Goal: Transaction & Acquisition: Purchase product/service

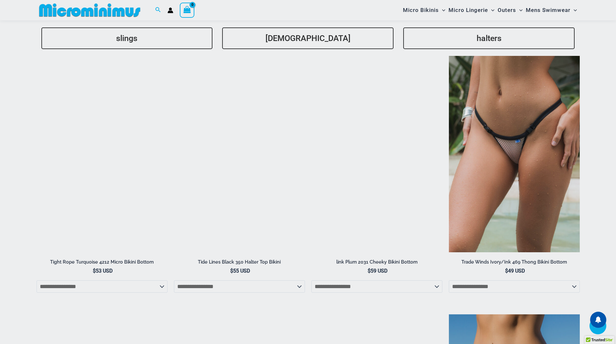
scroll to position [1805, 0]
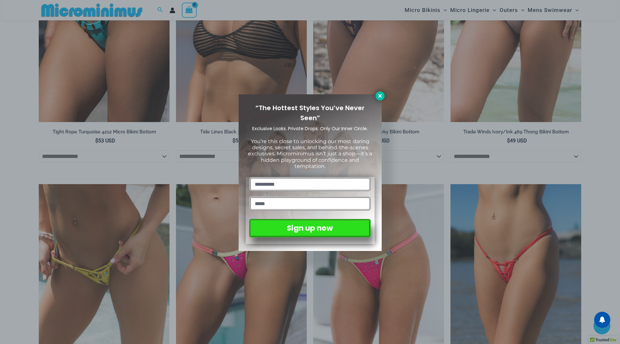
click at [377, 99] on button at bounding box center [380, 95] width 9 height 9
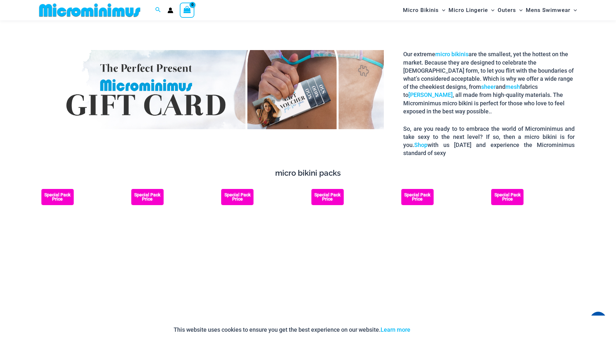
scroll to position [1047, 0]
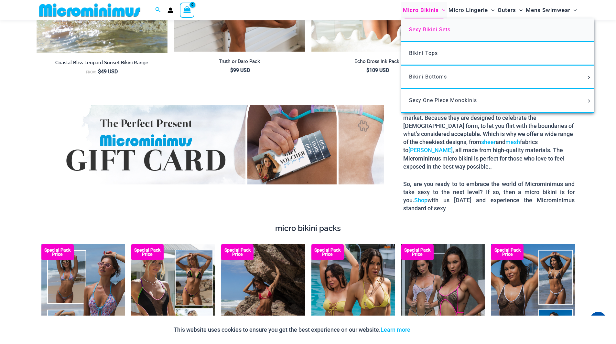
click at [425, 33] on link "Sexy Bikini Sets" at bounding box center [497, 30] width 192 height 24
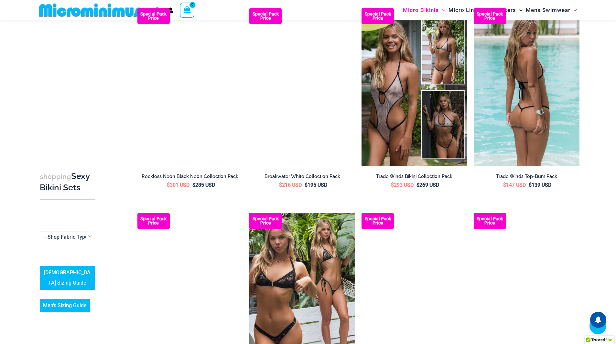
scroll to position [882, 0]
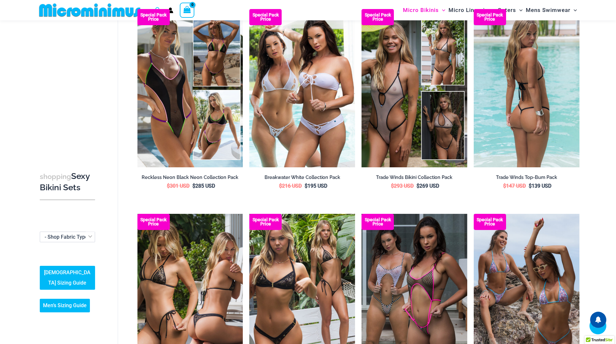
click at [505, 139] on img at bounding box center [526, 88] width 106 height 158
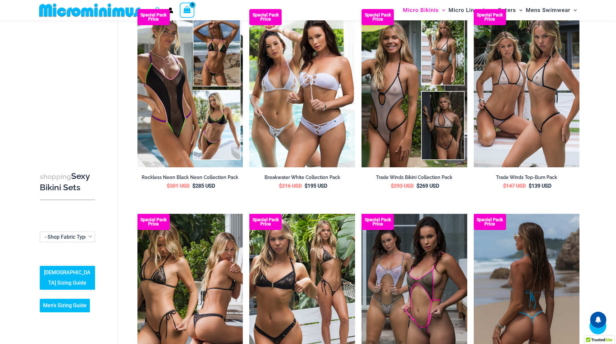
click at [498, 261] on img at bounding box center [526, 293] width 106 height 158
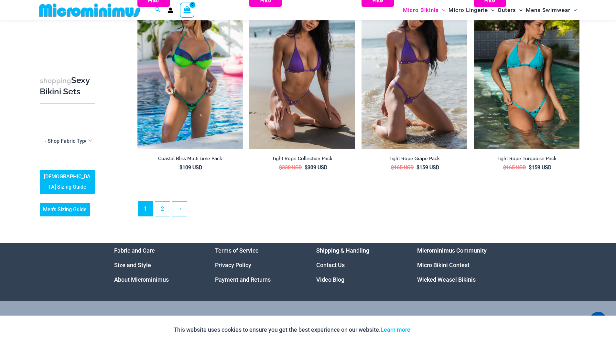
scroll to position [1559, 0]
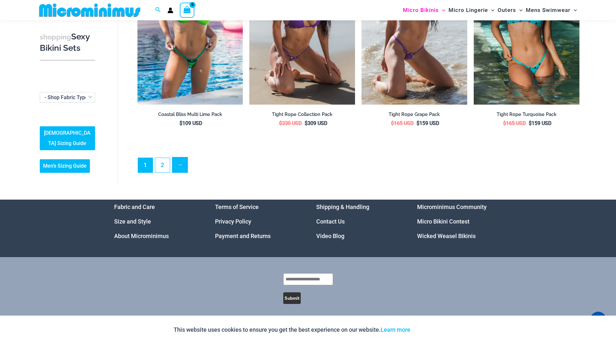
click at [181, 164] on link "→" at bounding box center [179, 164] width 15 height 15
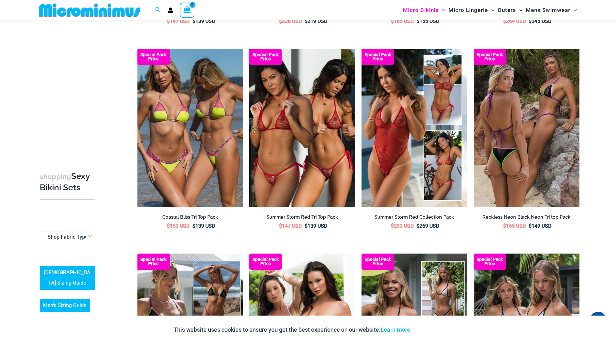
scroll to position [638, 0]
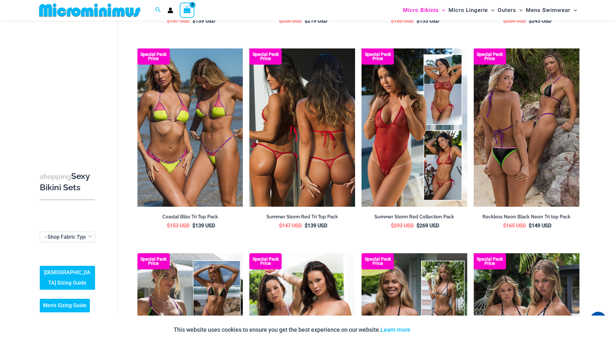
click at [271, 137] on img at bounding box center [302, 127] width 106 height 158
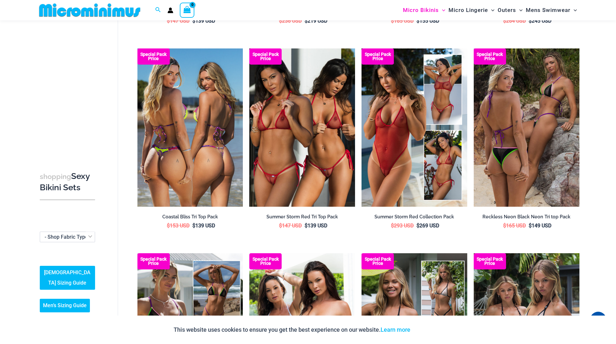
click at [208, 134] on img at bounding box center [190, 127] width 106 height 158
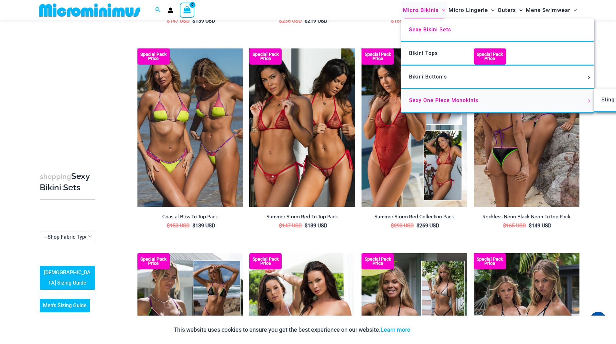
click at [426, 106] on link "Sexy One Piece Monokinis" at bounding box center [497, 101] width 192 height 24
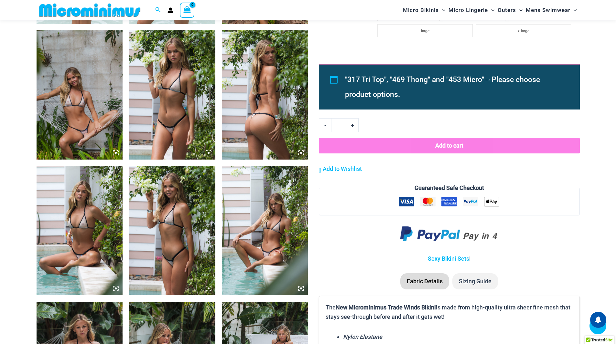
scroll to position [295, 0]
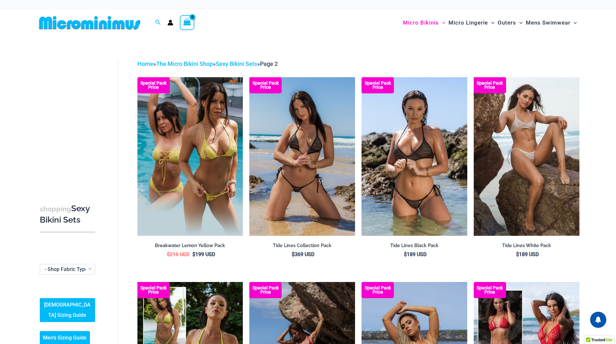
click at [282, 166] on img at bounding box center [302, 156] width 106 height 158
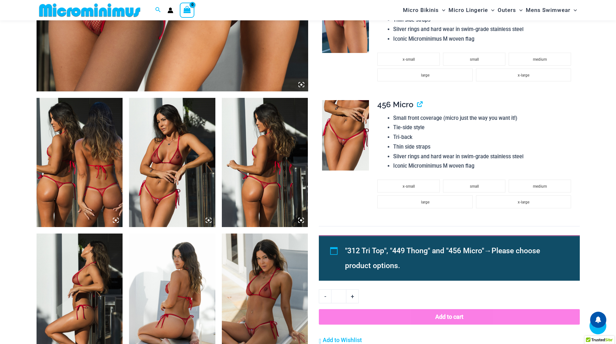
scroll to position [395, 0]
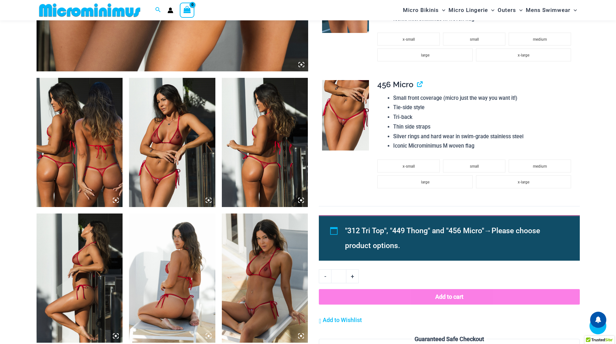
click at [165, 183] on img at bounding box center [172, 142] width 86 height 129
click at [209, 202] on icon at bounding box center [209, 200] width 6 height 6
click at [207, 198] on icon at bounding box center [209, 200] width 6 height 6
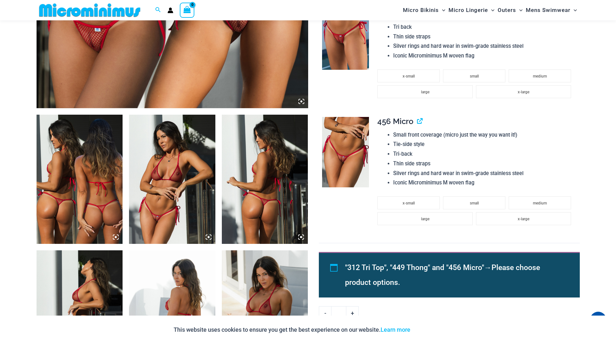
scroll to position [358, 0]
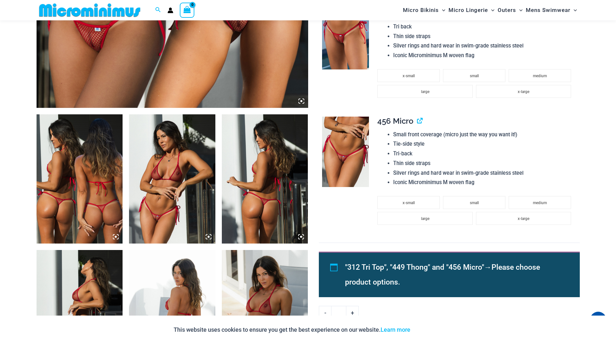
click at [208, 237] on icon at bounding box center [208, 237] width 2 height 2
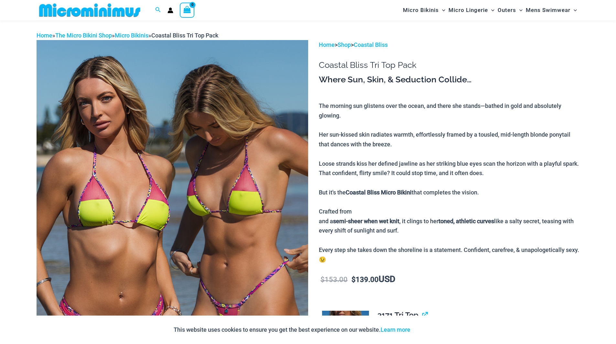
scroll to position [19, 0]
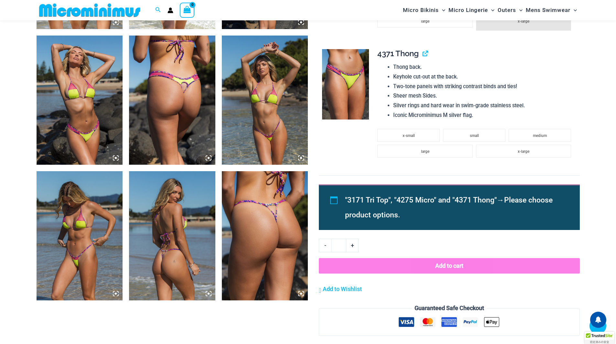
scroll to position [574, 0]
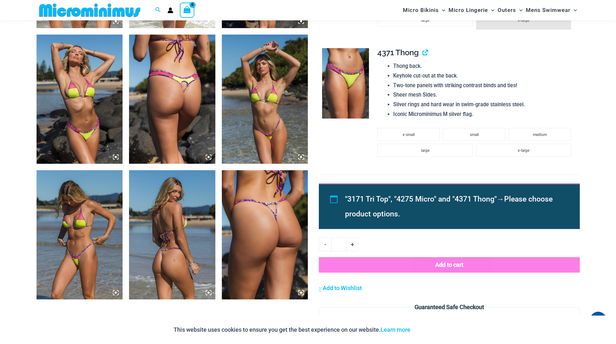
click at [103, 237] on img at bounding box center [80, 234] width 86 height 129
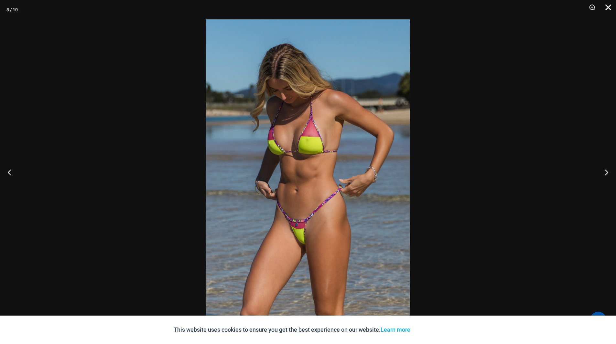
click at [606, 6] on button "Close" at bounding box center [605, 9] width 16 height 19
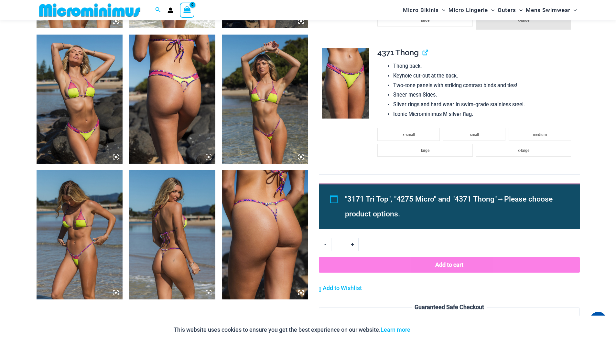
drag, startPoint x: 365, startPoint y: 132, endPoint x: 335, endPoint y: 144, distance: 32.3
click at [335, 144] on td at bounding box center [345, 109] width 52 height 132
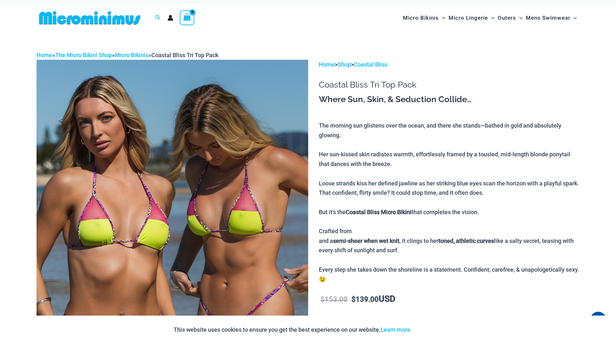
scroll to position [0, 0]
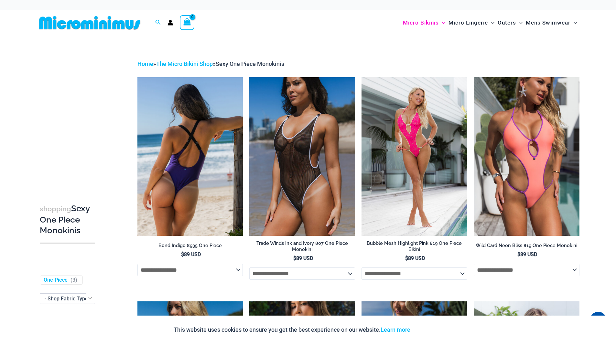
click at [243, 216] on img at bounding box center [190, 156] width 106 height 158
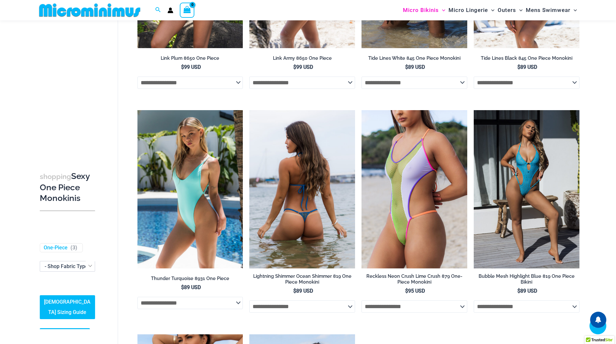
scroll to position [854, 0]
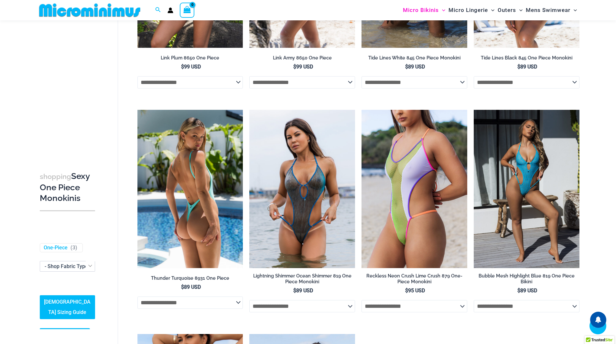
click at [199, 219] on img at bounding box center [190, 189] width 106 height 158
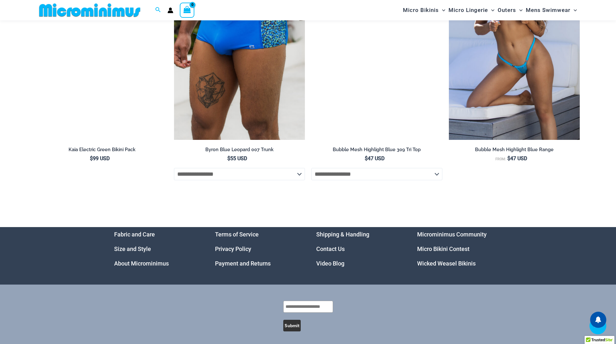
scroll to position [1854, 0]
